Goal: Task Accomplishment & Management: Manage account settings

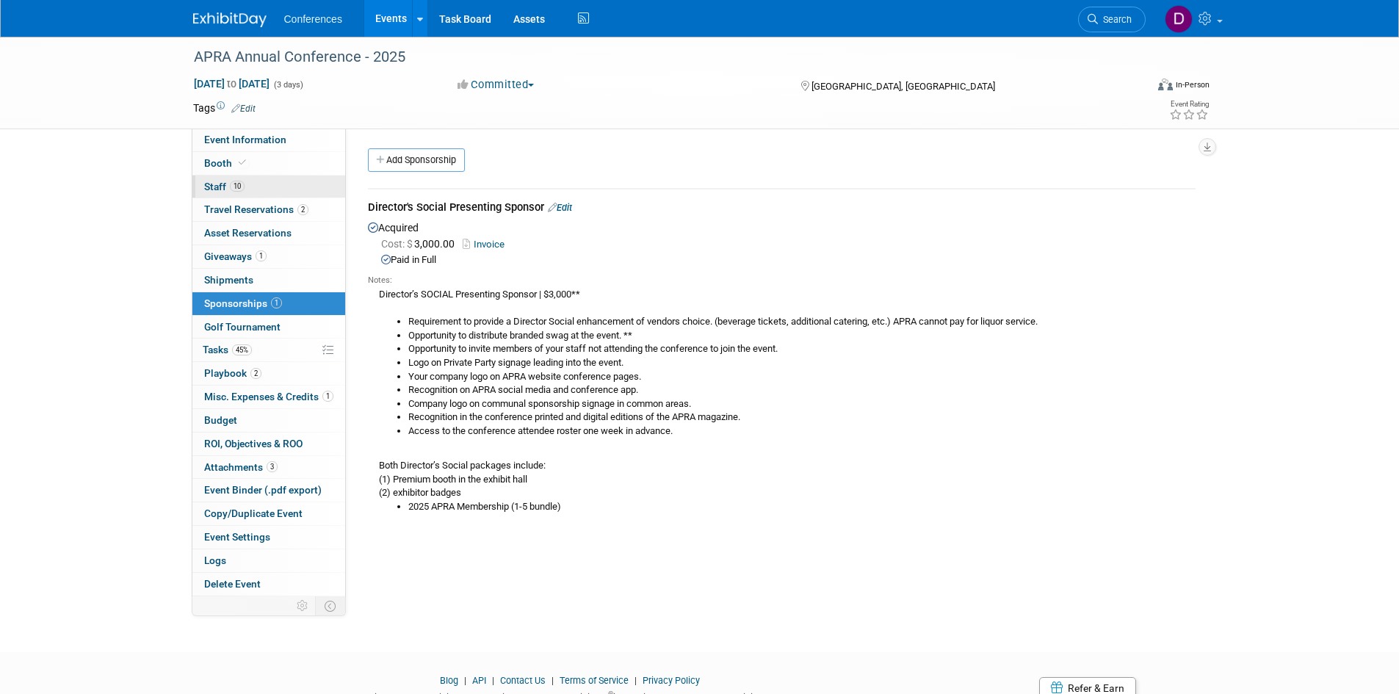
click at [217, 184] on span "Staff 10" at bounding box center [224, 187] width 40 height 12
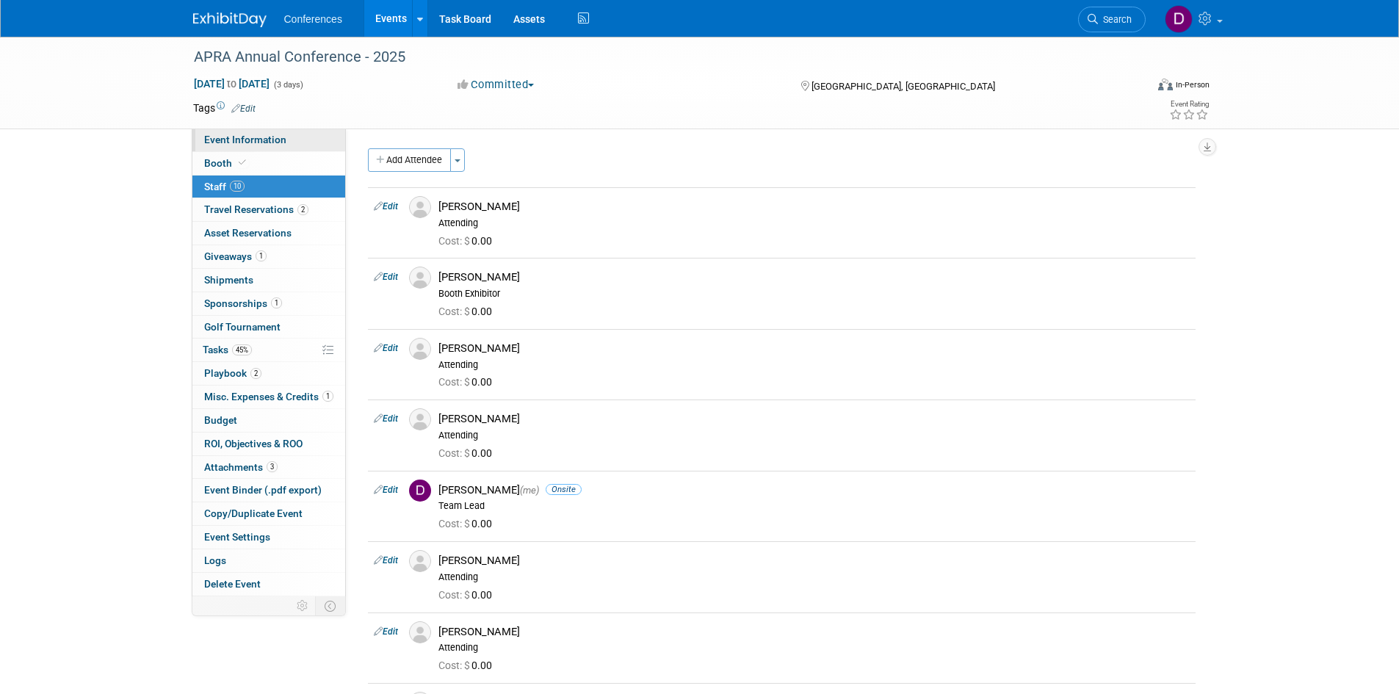
click at [251, 139] on span "Event Information" at bounding box center [245, 140] width 82 height 12
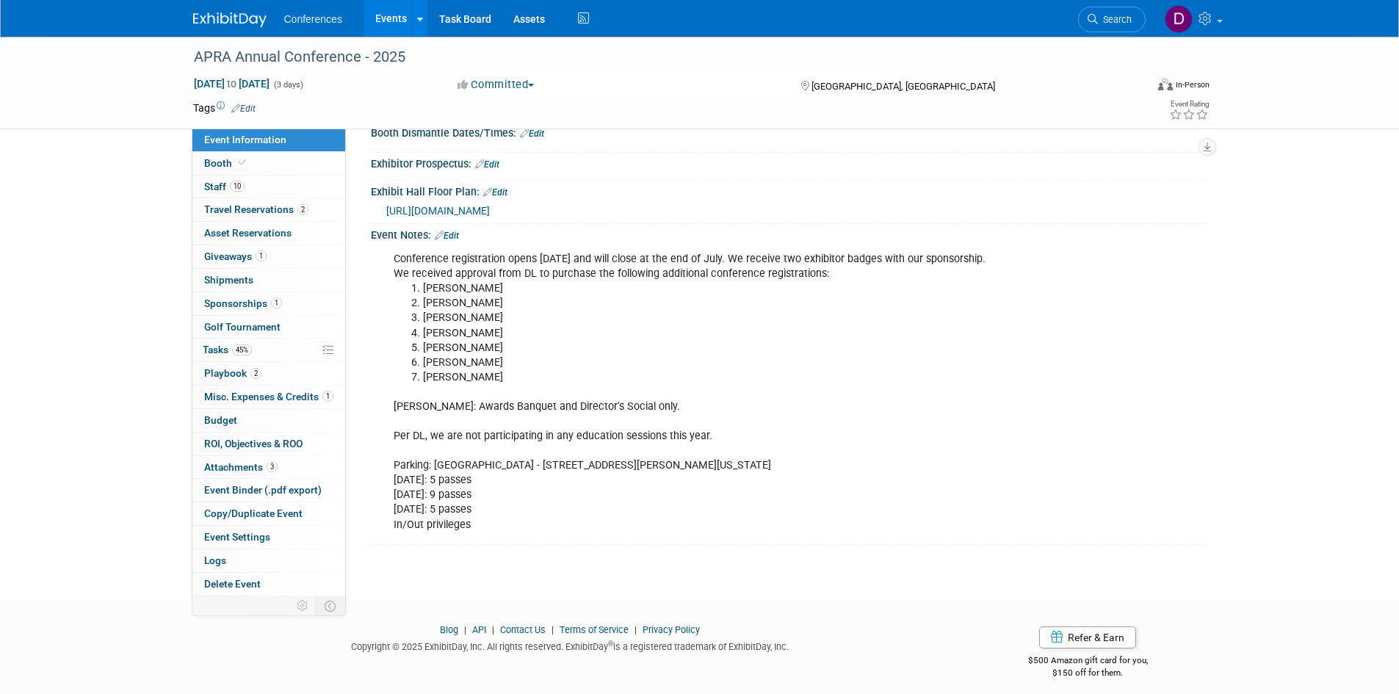
scroll to position [271, 0]
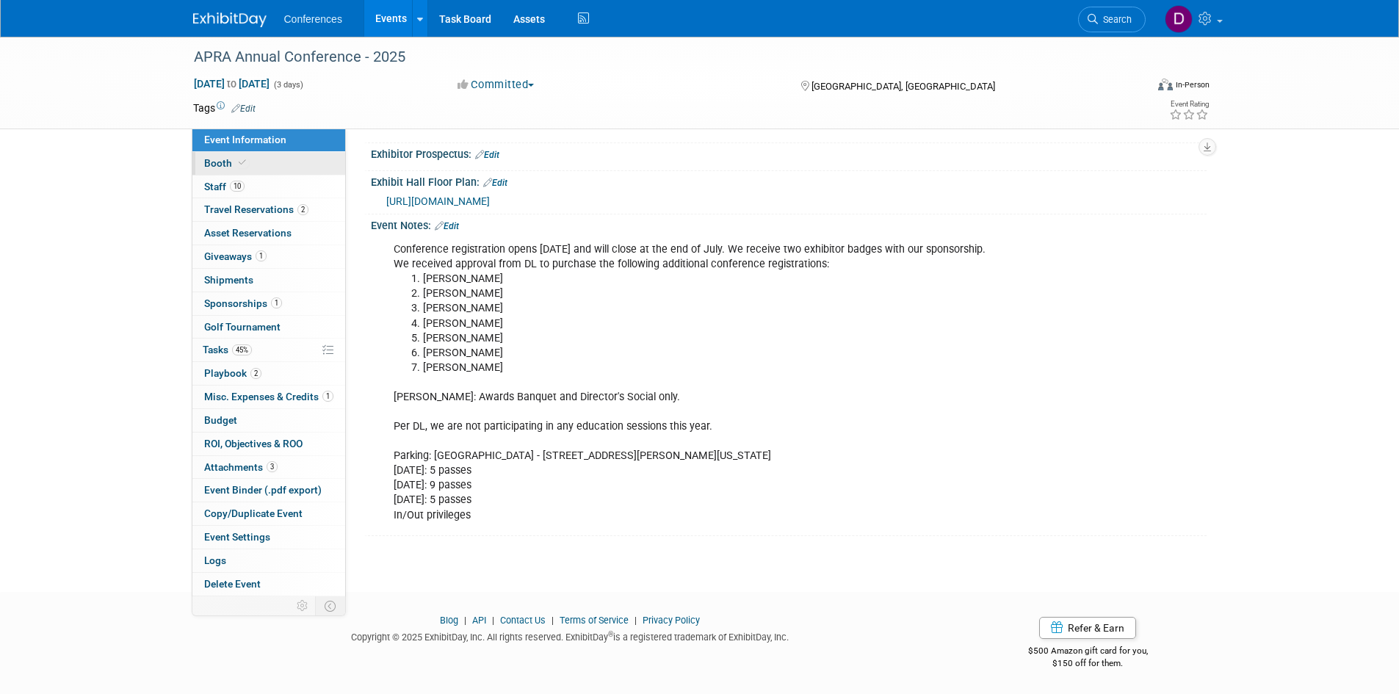
click at [207, 160] on span "Booth" at bounding box center [226, 163] width 45 height 12
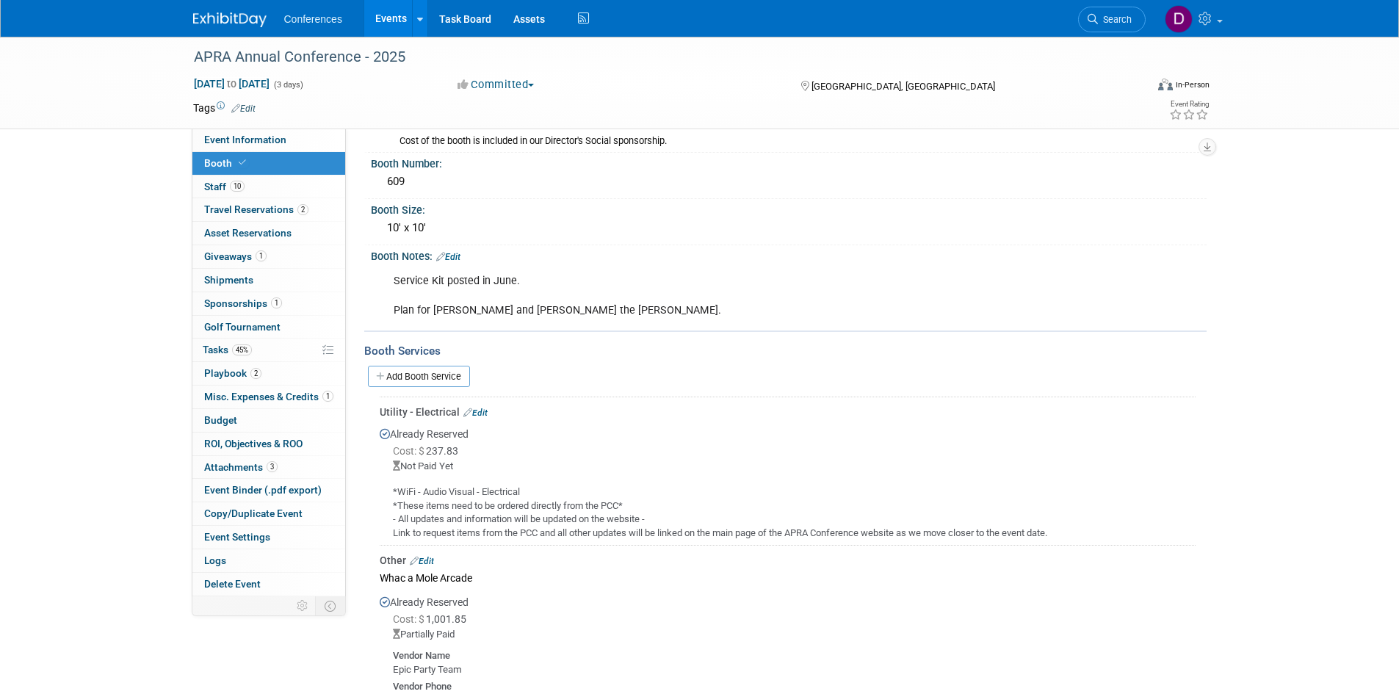
scroll to position [220, 0]
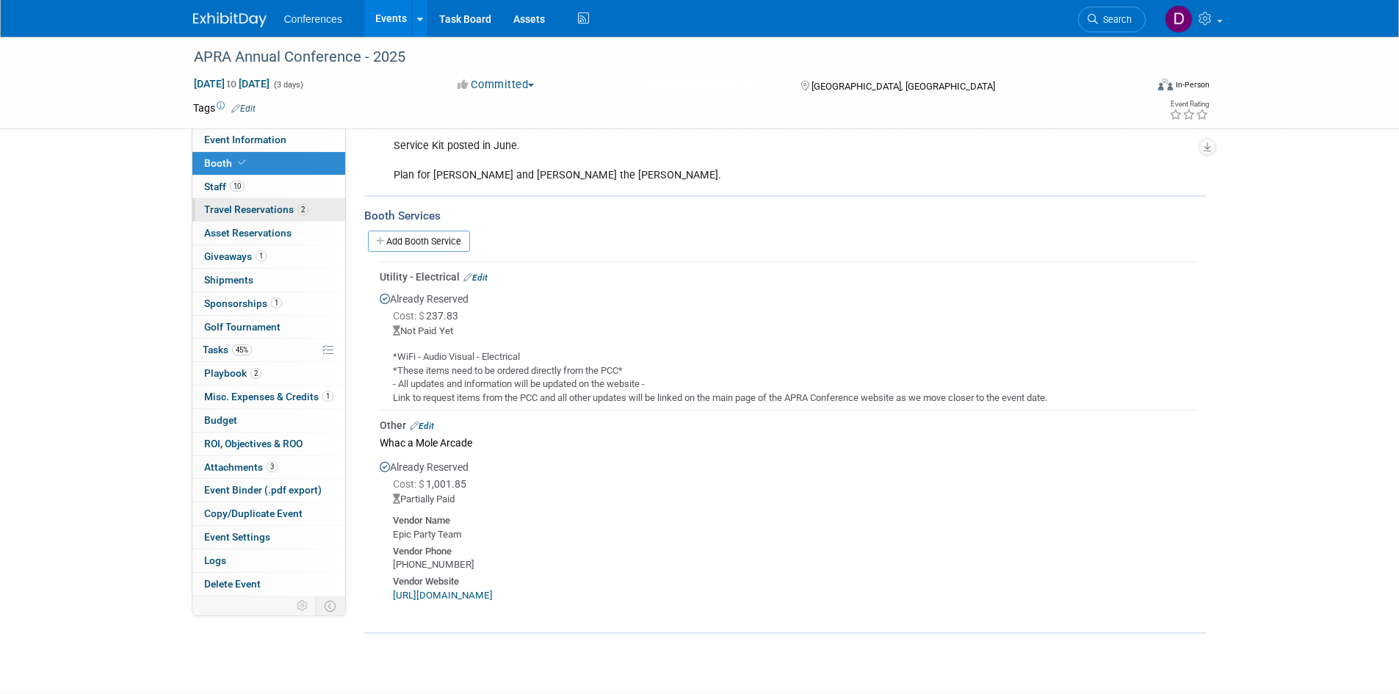
click at [219, 213] on span "Travel Reservations 2" at bounding box center [256, 209] width 104 height 12
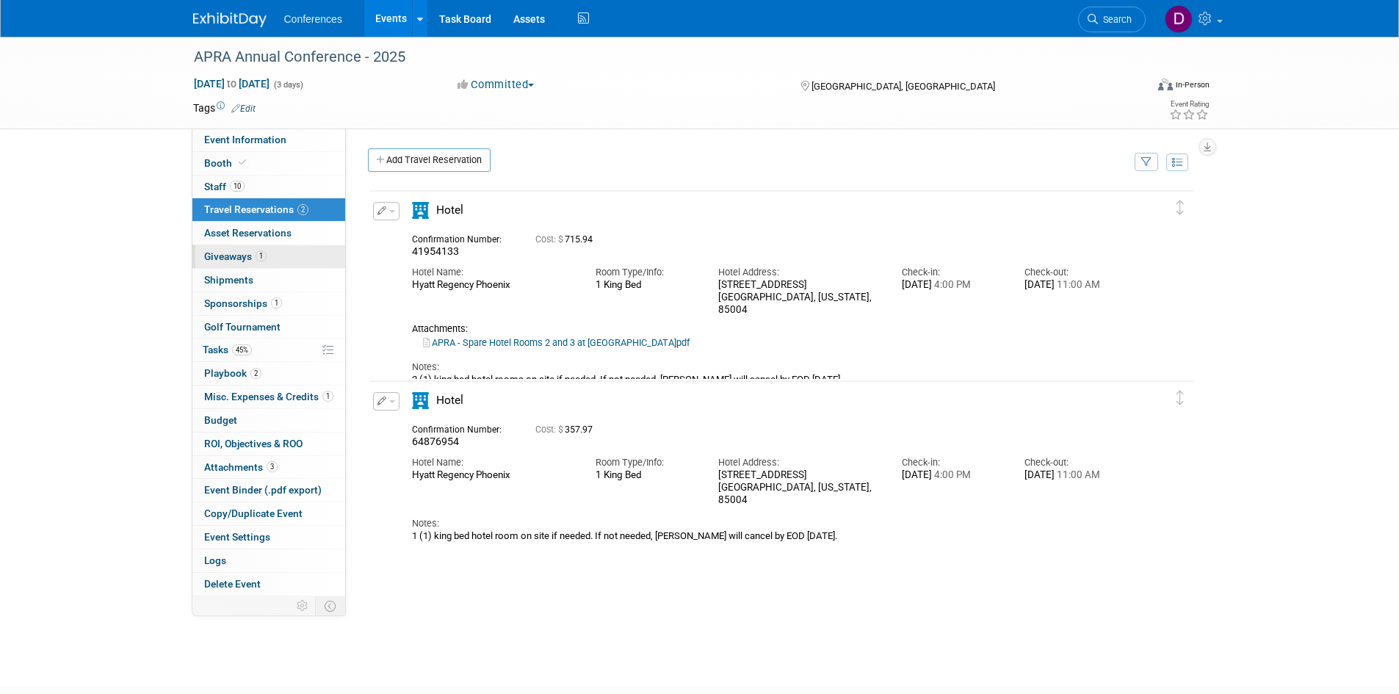
click at [232, 247] on link "1 Giveaways 1" at bounding box center [268, 256] width 153 height 23
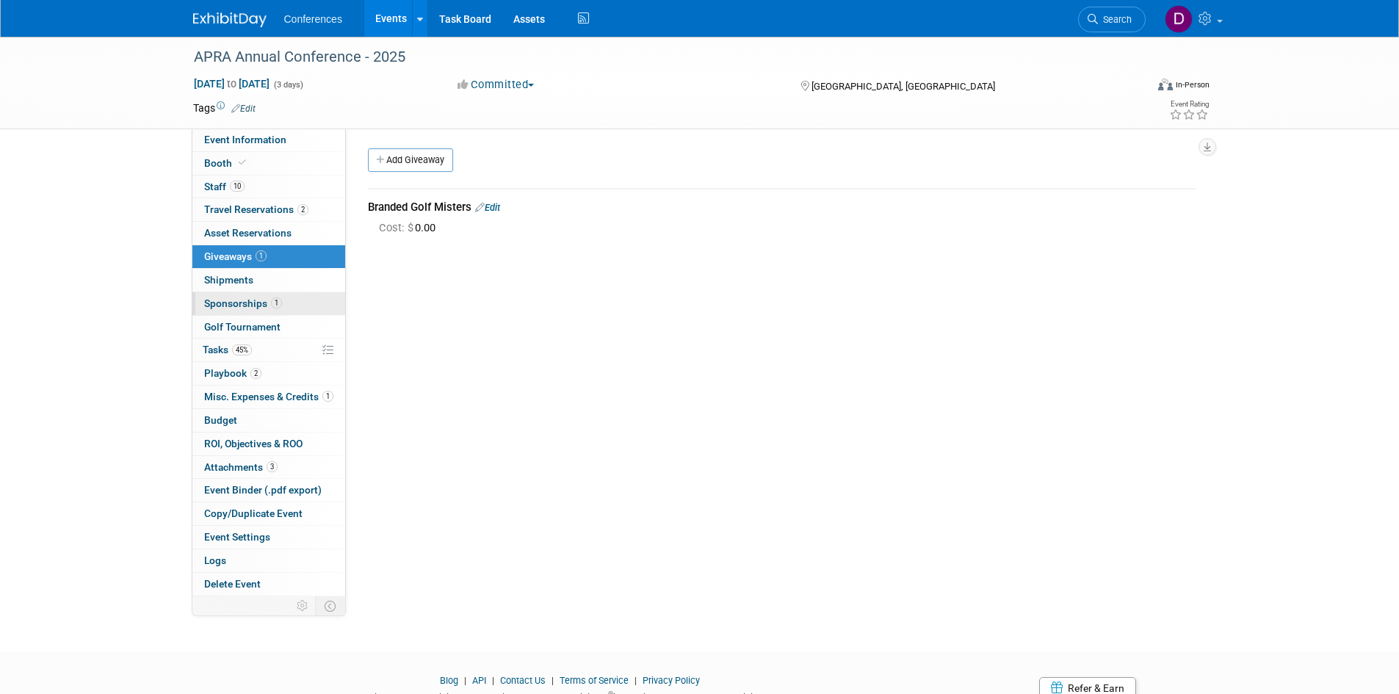
click at [238, 300] on span "Sponsorships 1" at bounding box center [243, 303] width 78 height 12
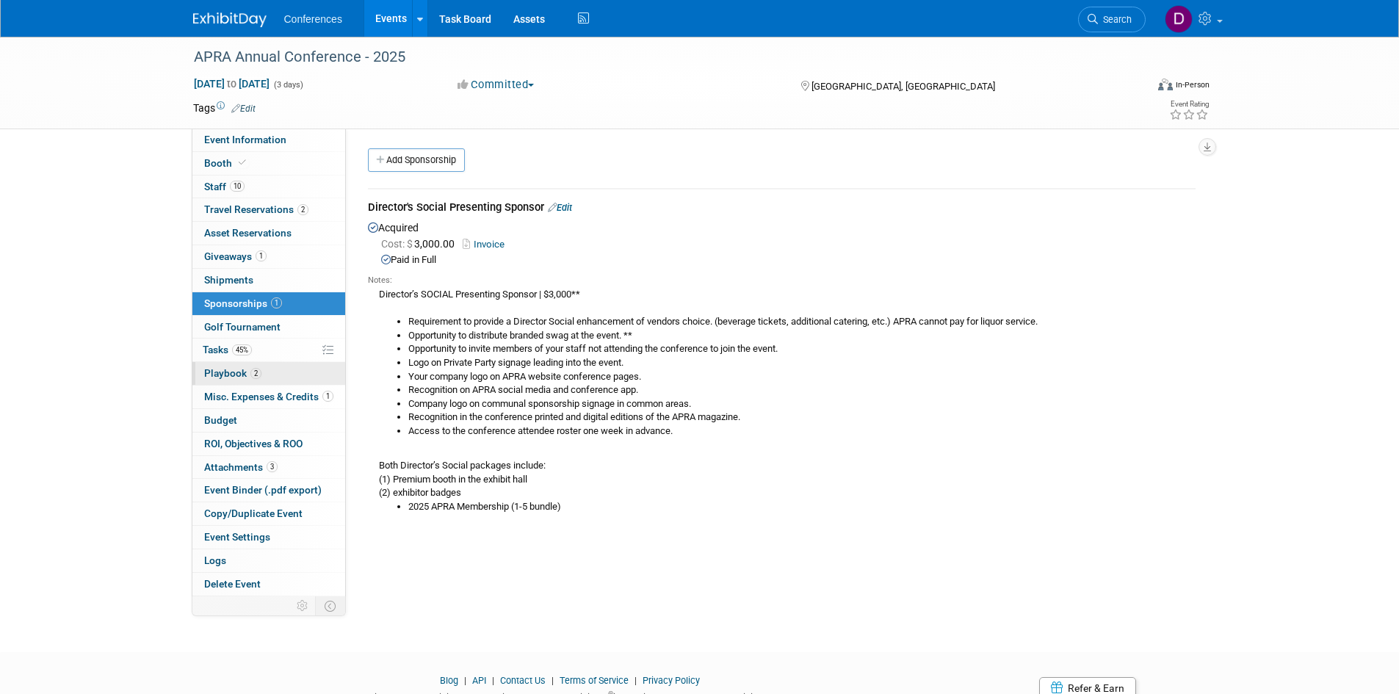
click at [220, 371] on span "Playbook 2" at bounding box center [232, 373] width 57 height 12
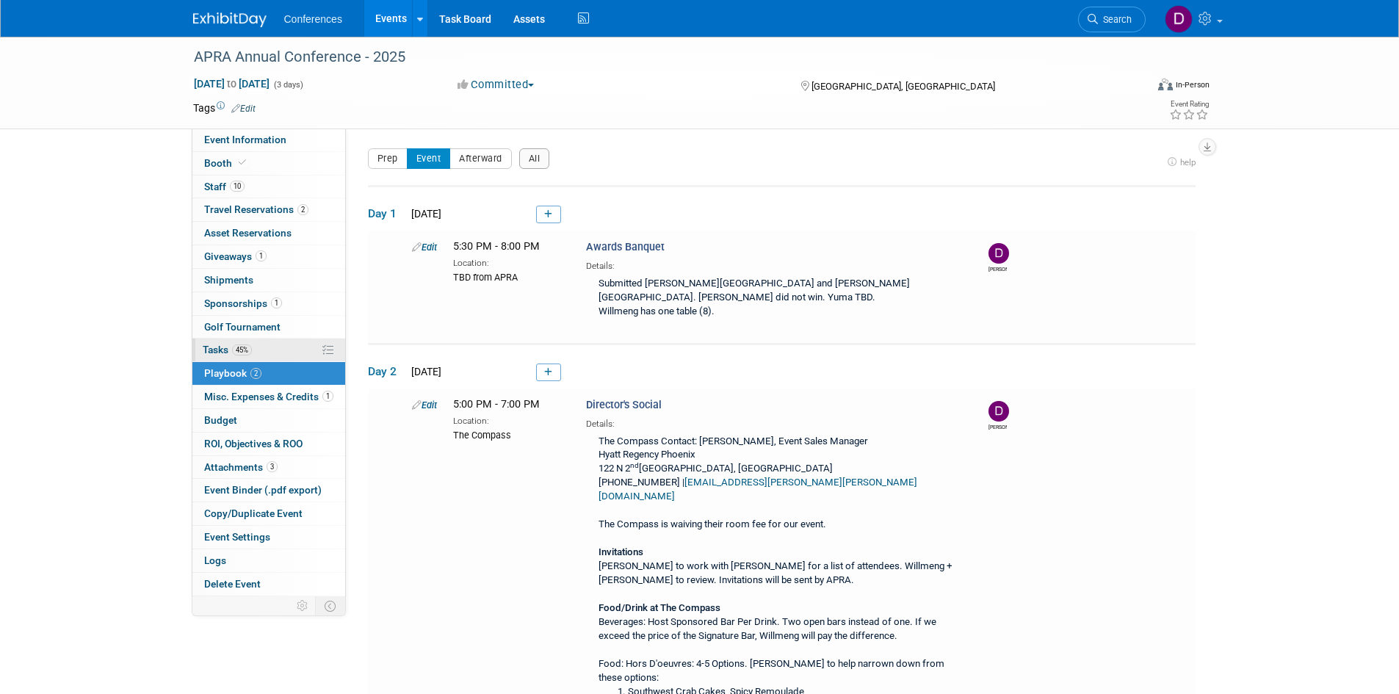
click at [225, 344] on span "Tasks 45%" at bounding box center [227, 350] width 49 height 12
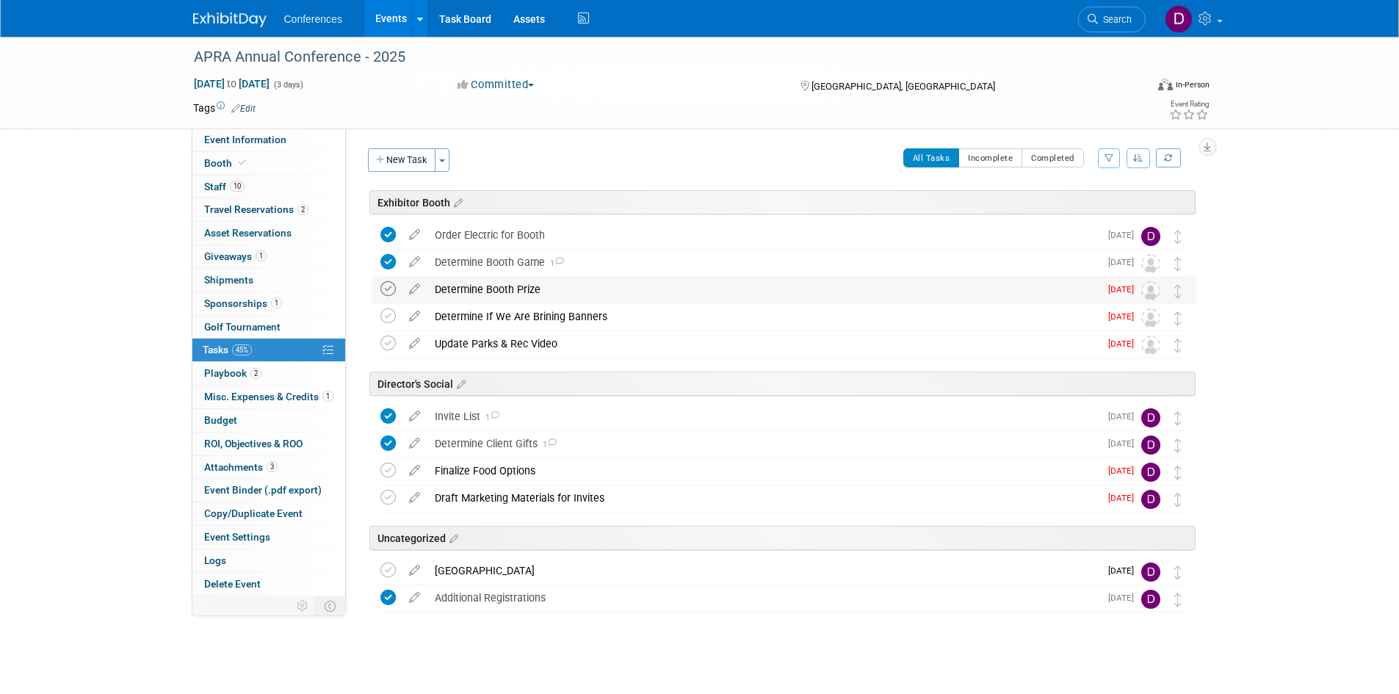
click at [385, 285] on icon at bounding box center [387, 288] width 15 height 15
click at [392, 316] on icon at bounding box center [387, 315] width 15 height 15
click at [386, 497] on icon at bounding box center [387, 497] width 15 height 15
click at [266, 402] on span "Misc. Expenses & Credits 1" at bounding box center [268, 397] width 129 height 12
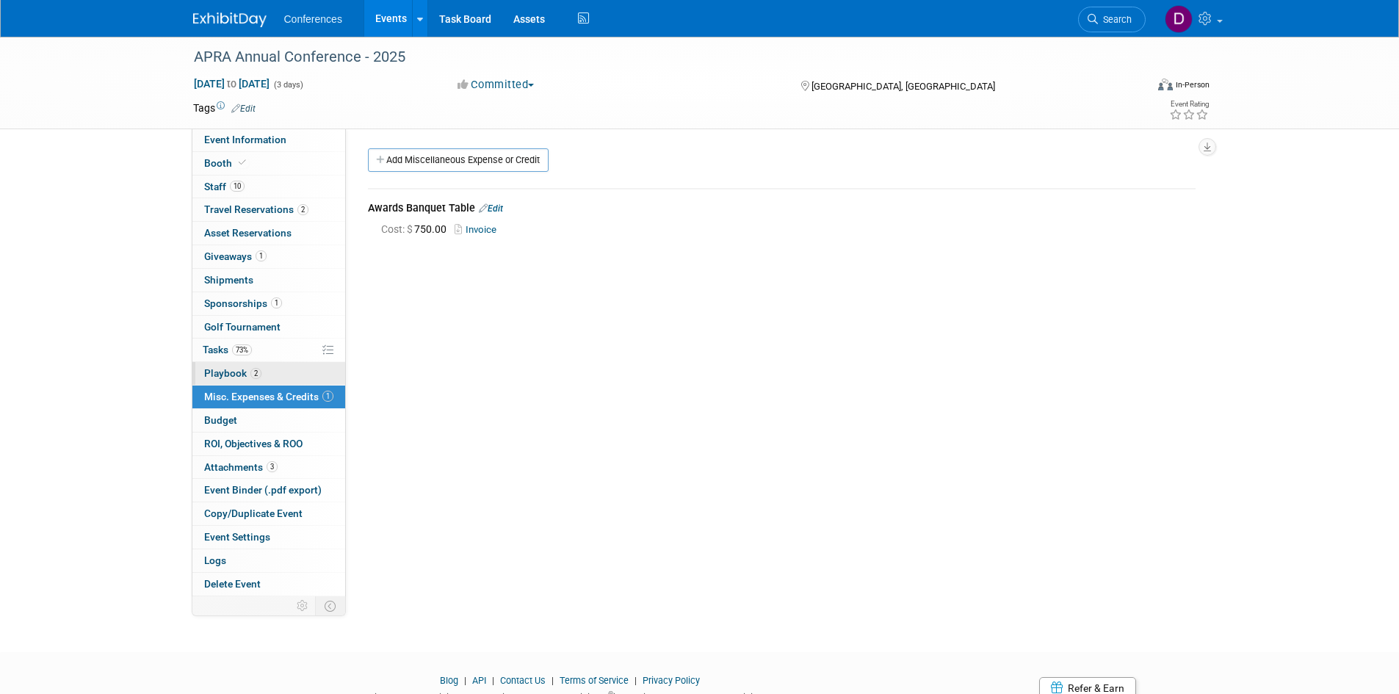
click at [232, 373] on span "Playbook 2" at bounding box center [232, 373] width 57 height 12
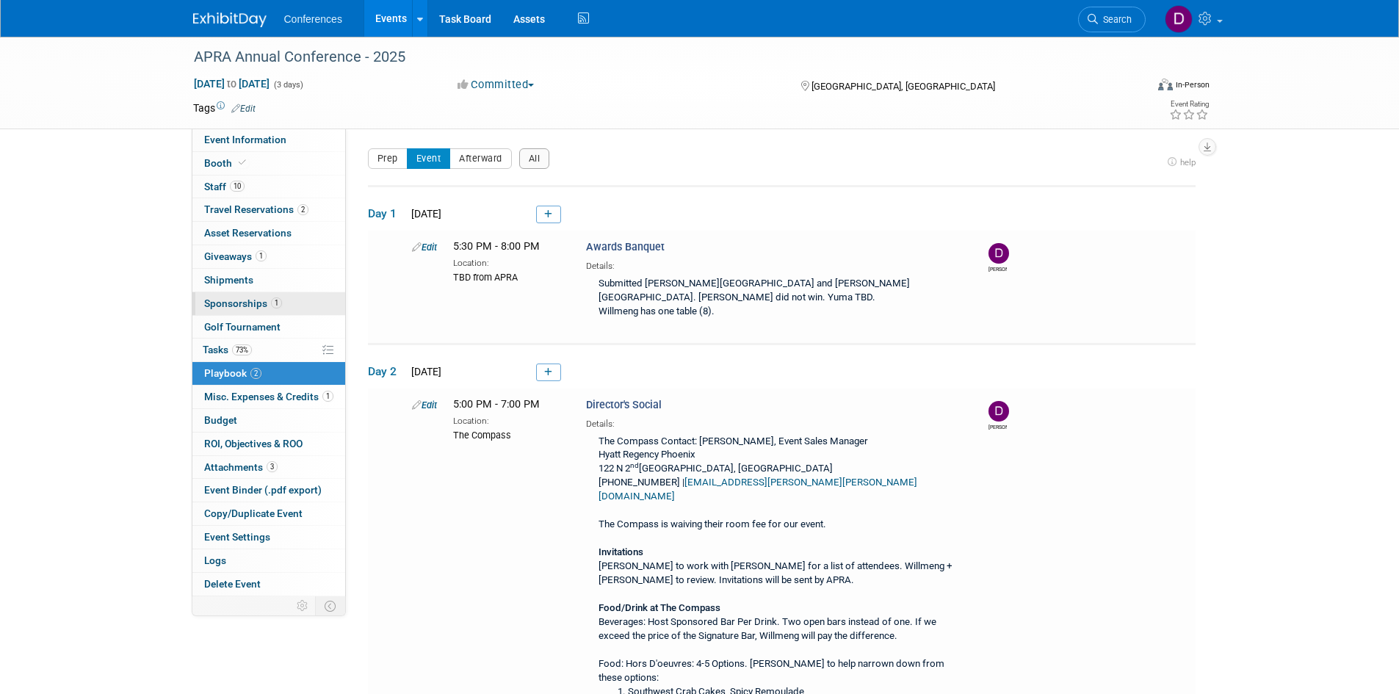
click at [241, 299] on span "Sponsorships 1" at bounding box center [243, 303] width 78 height 12
